Goal: Complete application form

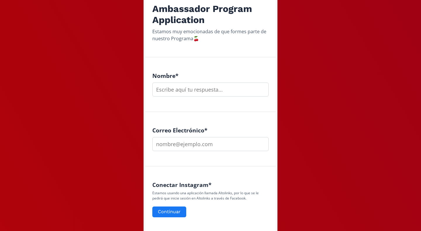
scroll to position [120, 0]
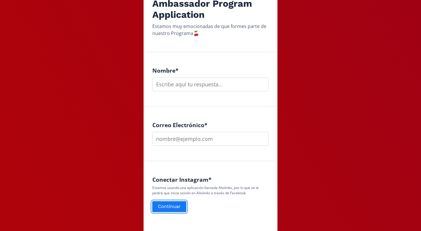
click at [169, 206] on button "Continuar" at bounding box center [169, 207] width 36 height 13
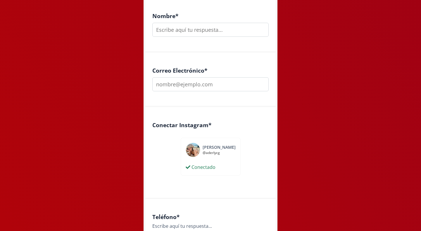
scroll to position [126, 0]
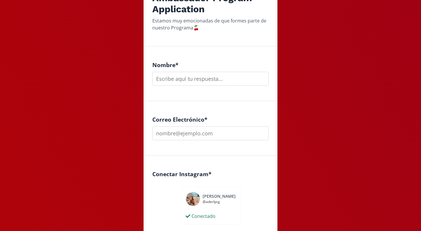
click at [171, 77] on input "text" at bounding box center [210, 79] width 116 height 14
type input "[PERSON_NAME]"
click at [175, 133] on input "email" at bounding box center [210, 133] width 116 height 14
paste input "@"
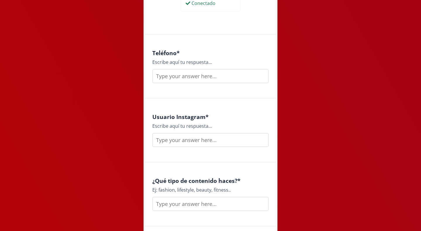
scroll to position [340, 0]
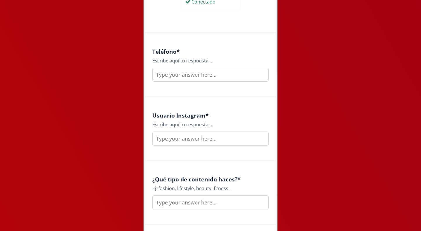
type input "[EMAIL_ADDRESS][DOMAIN_NAME]"
click at [175, 75] on input "text" at bounding box center [210, 75] width 116 height 14
type input "6121523752"
click at [187, 147] on div "Usuario Instagram * Escribe aquí tu respuesta..." at bounding box center [210, 130] width 130 height 64
click at [184, 143] on input "text" at bounding box center [210, 139] width 116 height 14
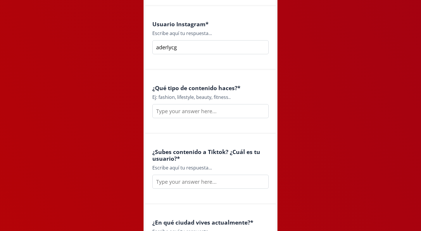
scroll to position [442, 0]
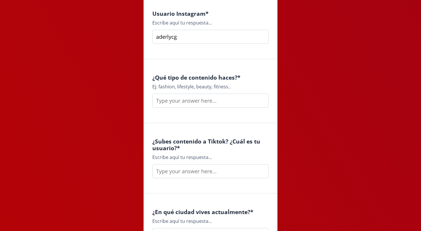
type input "aderlycg"
click at [192, 102] on input "text" at bounding box center [210, 101] width 116 height 14
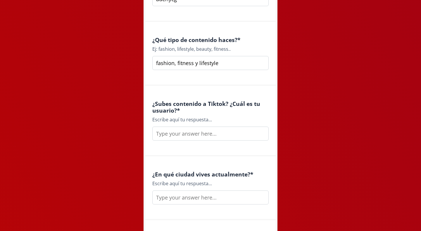
scroll to position [487, 0]
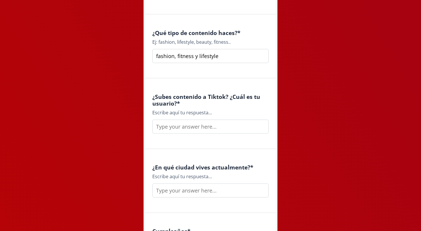
type input "fashion, fitness y lifestyle"
click at [184, 130] on input "text" at bounding box center [210, 127] width 116 height 14
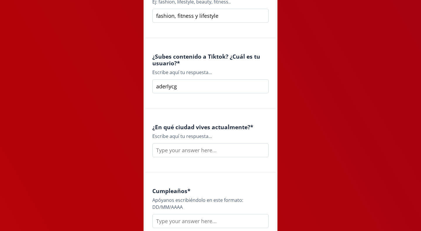
scroll to position [532, 0]
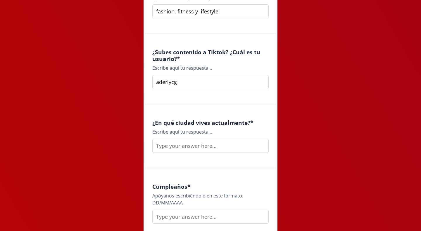
type input "aderlycg"
click at [202, 145] on input "text" at bounding box center [210, 146] width 116 height 14
type input "k"
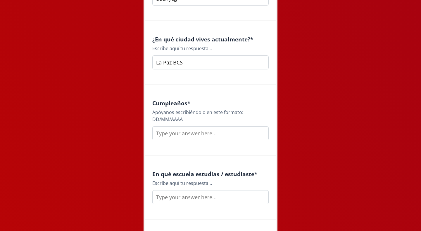
scroll to position [628, 0]
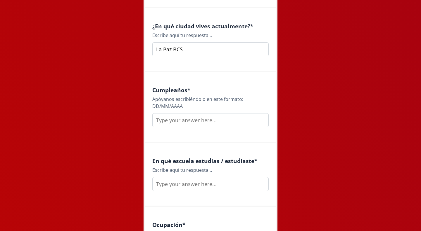
type input "La Paz BCS"
click at [189, 115] on input "text" at bounding box center [210, 120] width 116 height 14
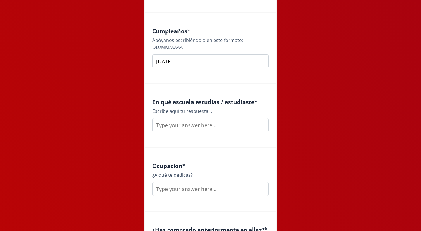
scroll to position [694, 0]
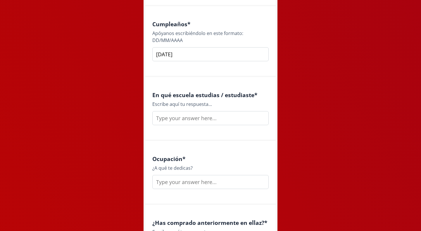
type input "[DATE]"
click at [183, 121] on input "text" at bounding box center [210, 118] width 116 height 14
type input "i"
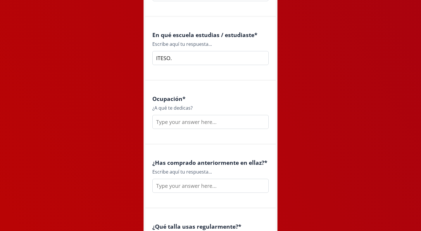
scroll to position [759, 0]
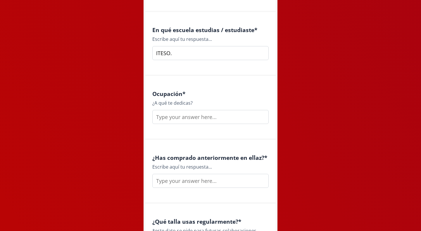
type input "ITESO."
click at [182, 117] on input "text" at bounding box center [210, 117] width 116 height 14
click at [209, 118] on input "Diseño industrial" at bounding box center [210, 117] width 116 height 14
click at [155, 116] on input "Diseño industrial" at bounding box center [210, 117] width 116 height 14
drag, startPoint x: 205, startPoint y: 117, endPoint x: 134, endPoint y: 121, distance: 71.4
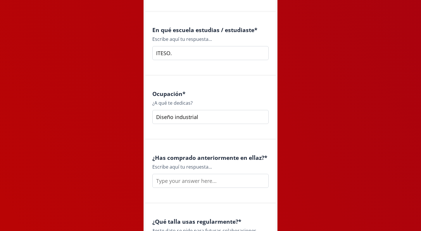
type input "D"
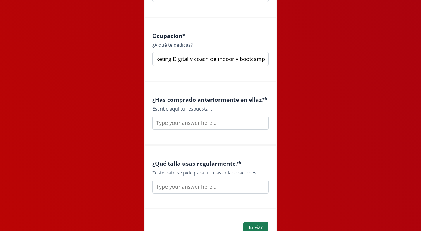
scroll to position [828, 0]
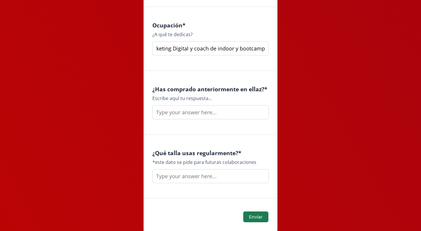
type input "Marketing Digital y coach de indoor y bootcamp"
click at [204, 119] on input "text" at bounding box center [210, 112] width 116 height 14
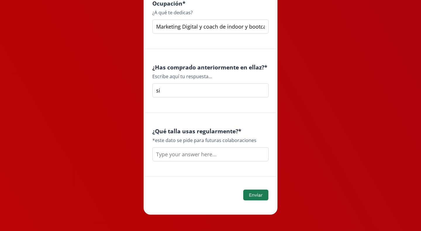
scroll to position [854, 0]
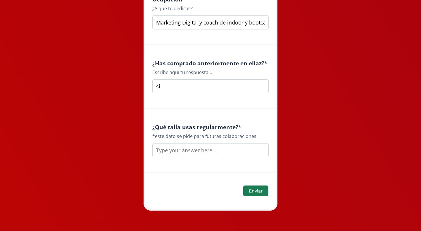
type input "si"
click at [189, 153] on input "text" at bounding box center [210, 150] width 116 height 14
type input "S"
type input "talla CH"
click at [257, 193] on button "Enviar" at bounding box center [255, 191] width 27 height 13
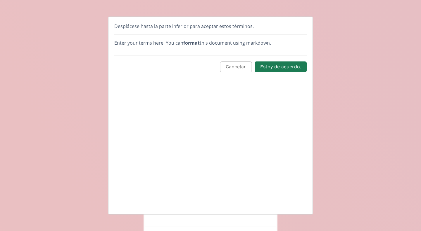
scroll to position [0, 0]
click at [282, 68] on button "Estoy de acuerdo." at bounding box center [281, 67] width 54 height 13
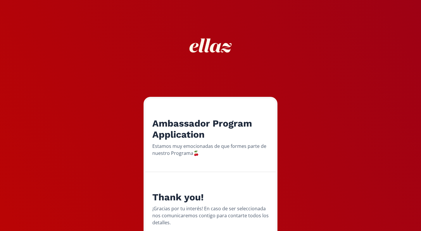
scroll to position [41, 0]
